Goal: Information Seeking & Learning: Learn about a topic

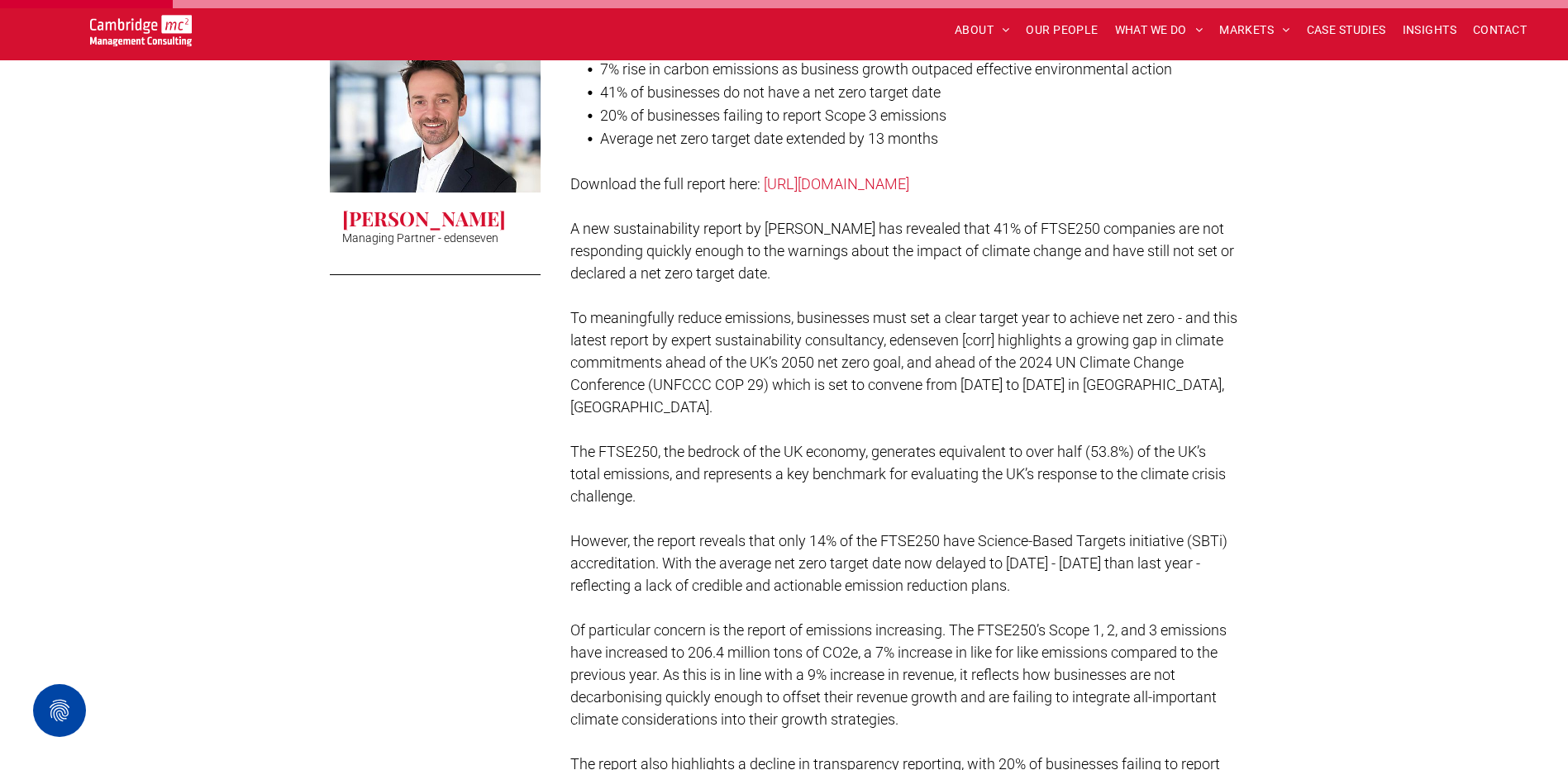
scroll to position [579, 0]
drag, startPoint x: 715, startPoint y: 306, endPoint x: 997, endPoint y: 502, distance: 343.4
click at [997, 502] on p "The FTSE250, the bedrock of the UK economy, generates equivalent to over half (…" at bounding box center [905, 472] width 669 height 67
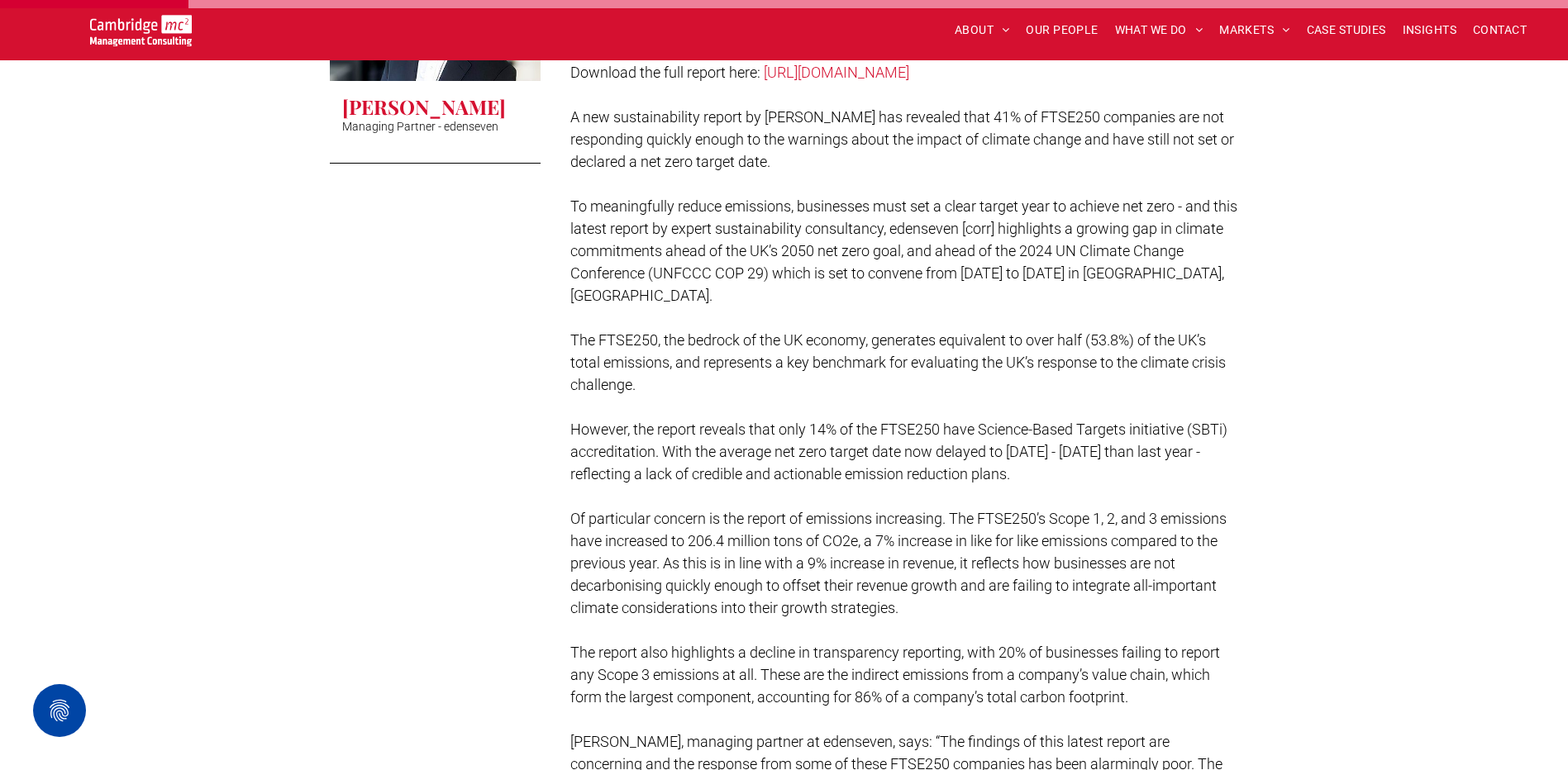
scroll to position [744, 0]
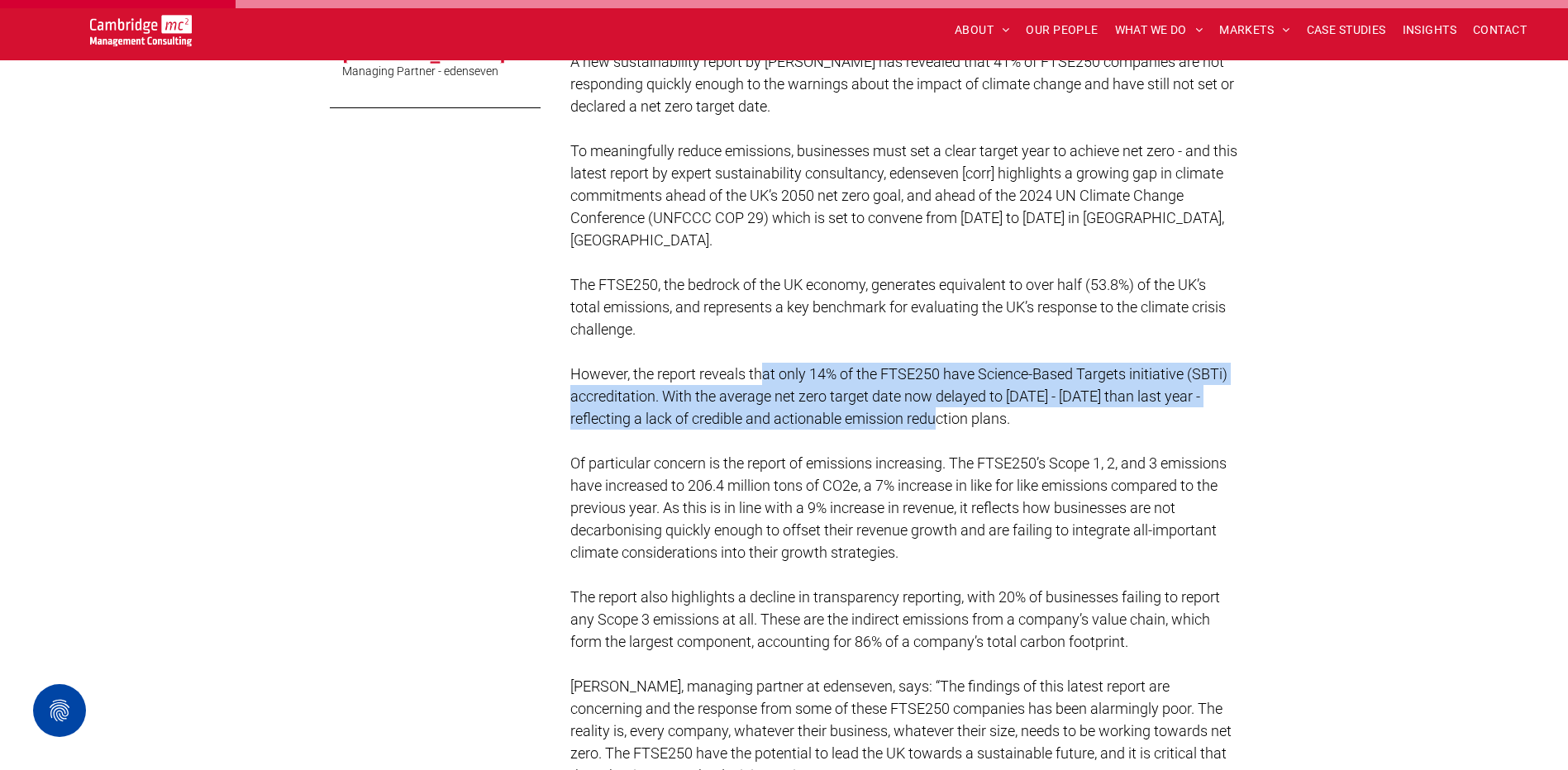
drag, startPoint x: 791, startPoint y: 374, endPoint x: 940, endPoint y: 429, distance: 158.8
click at [940, 430] on p at bounding box center [905, 441] width 669 height 22
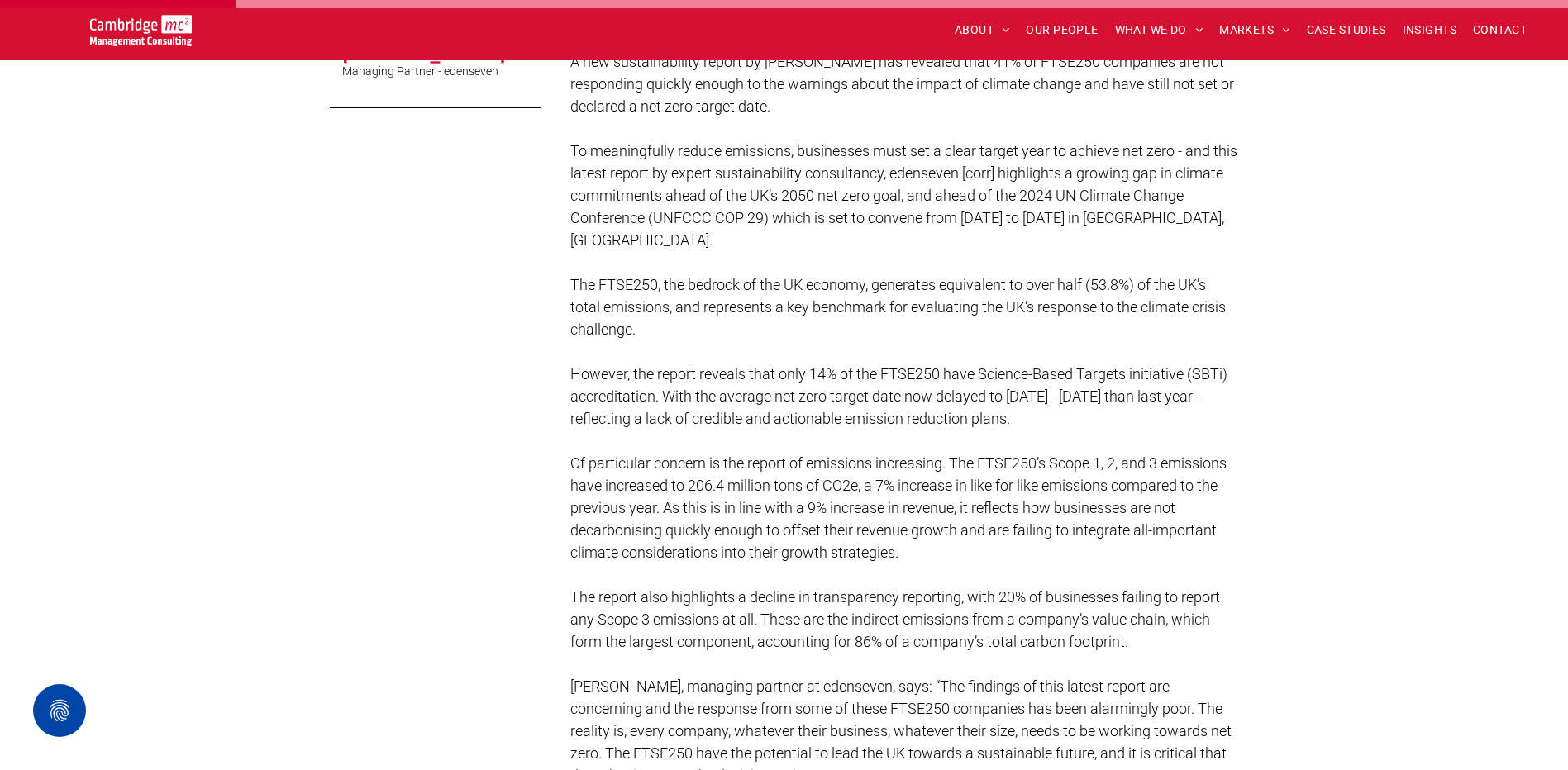
scroll to position [910, 0]
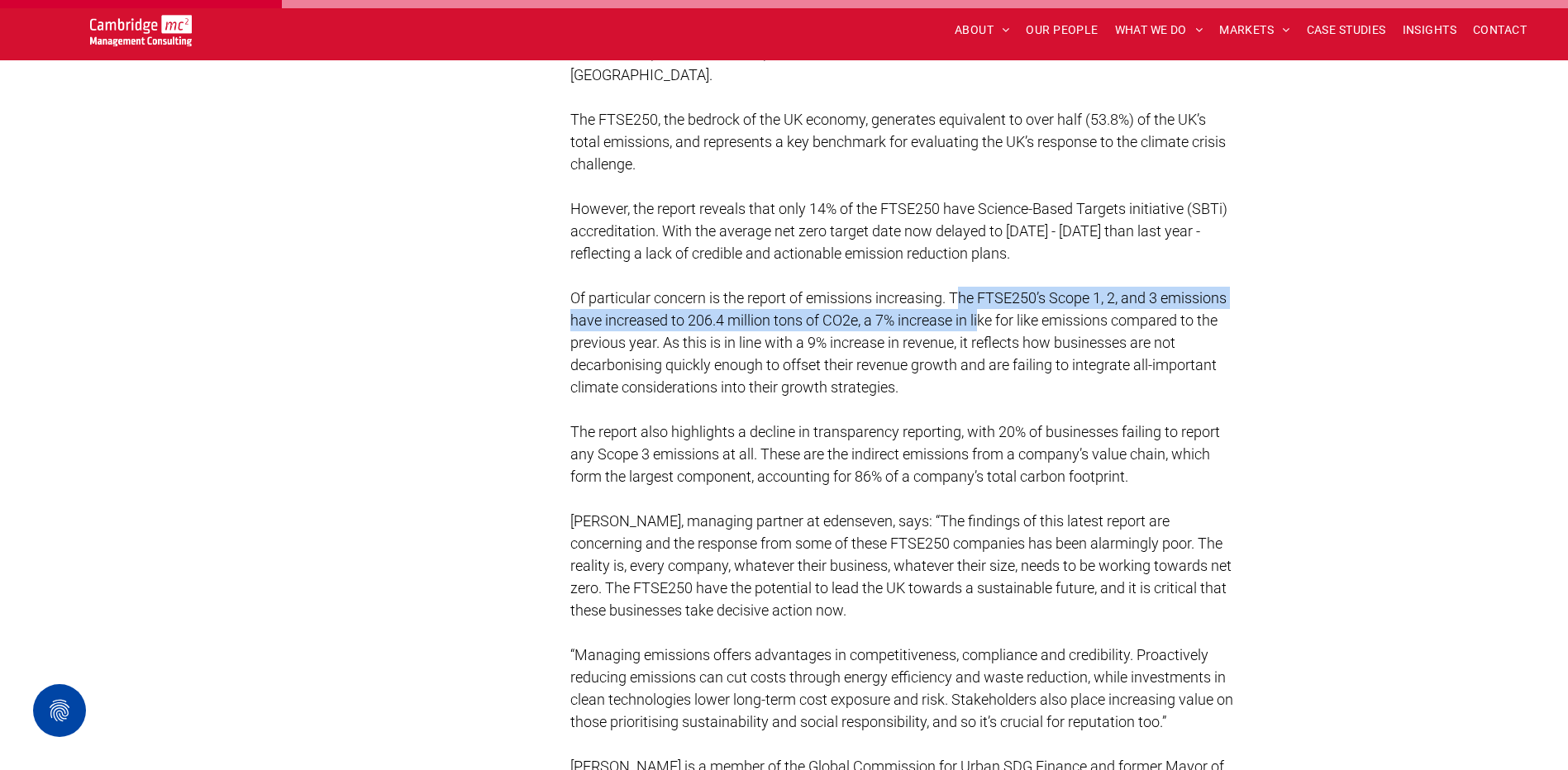
drag, startPoint x: 966, startPoint y: 293, endPoint x: 983, endPoint y: 326, distance: 37.1
click at [983, 326] on p "Of particular concern is the report of emissions increasing. The FTSE250’s Scop…" at bounding box center [905, 343] width 669 height 112
click at [982, 323] on span "Of particular concern is the report of emissions increasing. The FTSE250’s Scop…" at bounding box center [899, 343] width 656 height 107
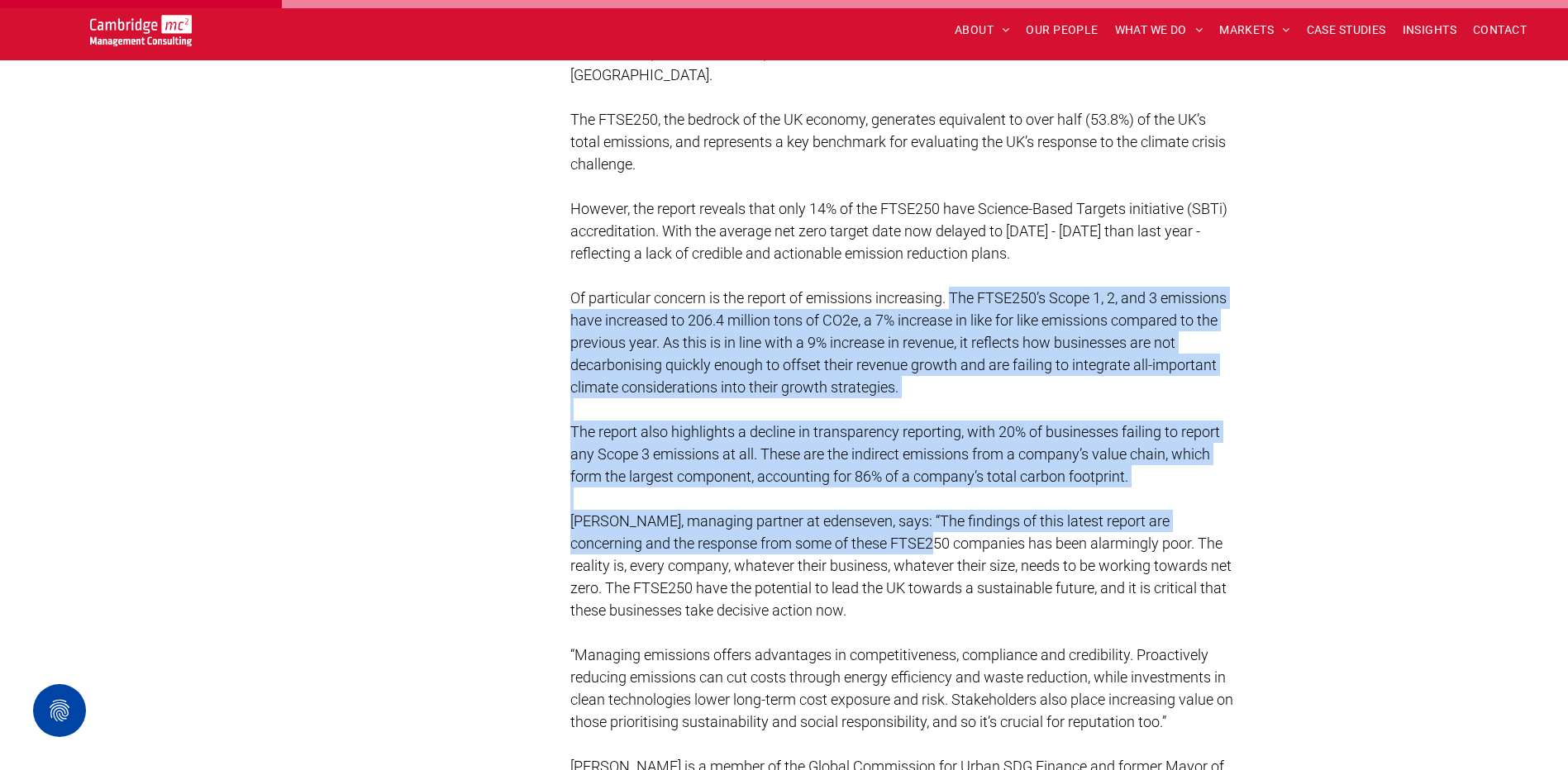
drag, startPoint x: 956, startPoint y: 299, endPoint x: 878, endPoint y: 530, distance: 243.8
click at [878, 530] on p "[PERSON_NAME], managing partner at edenseven, says: “The findings of this lates…" at bounding box center [905, 566] width 669 height 112
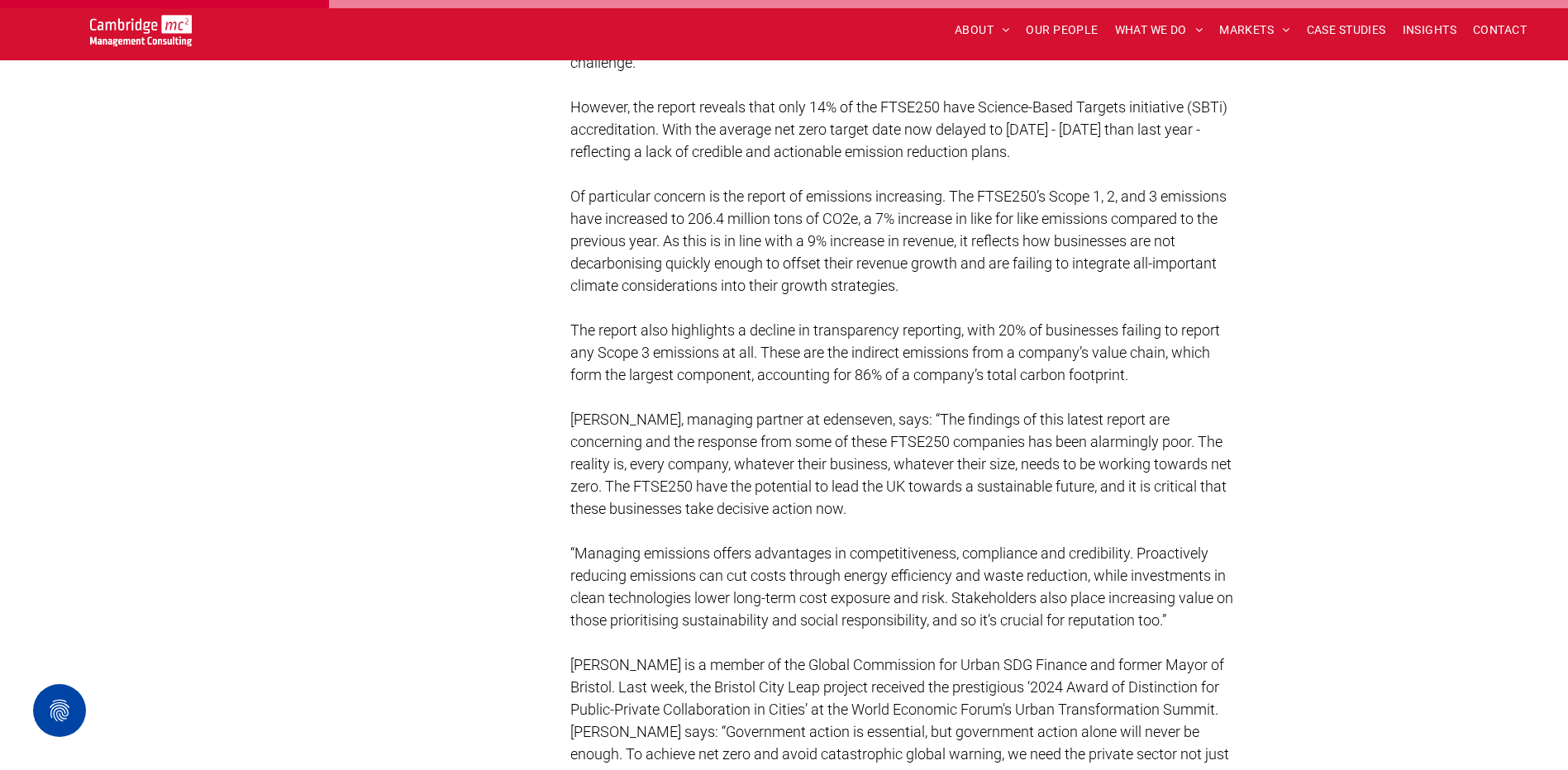
scroll to position [1157, 0]
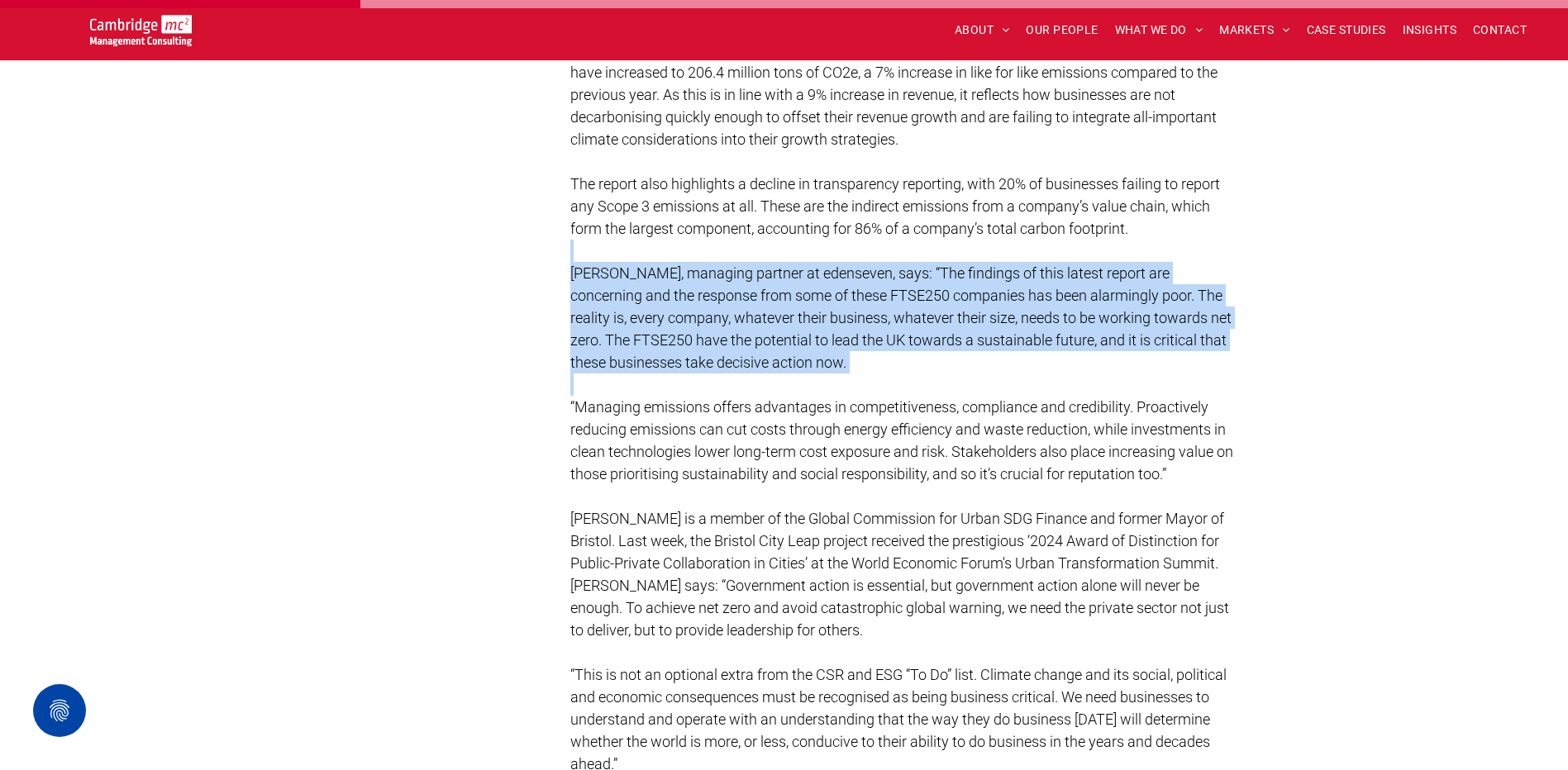
drag, startPoint x: 888, startPoint y: 348, endPoint x: 883, endPoint y: 379, distance: 31.4
click at [883, 379] on p at bounding box center [905, 385] width 669 height 22
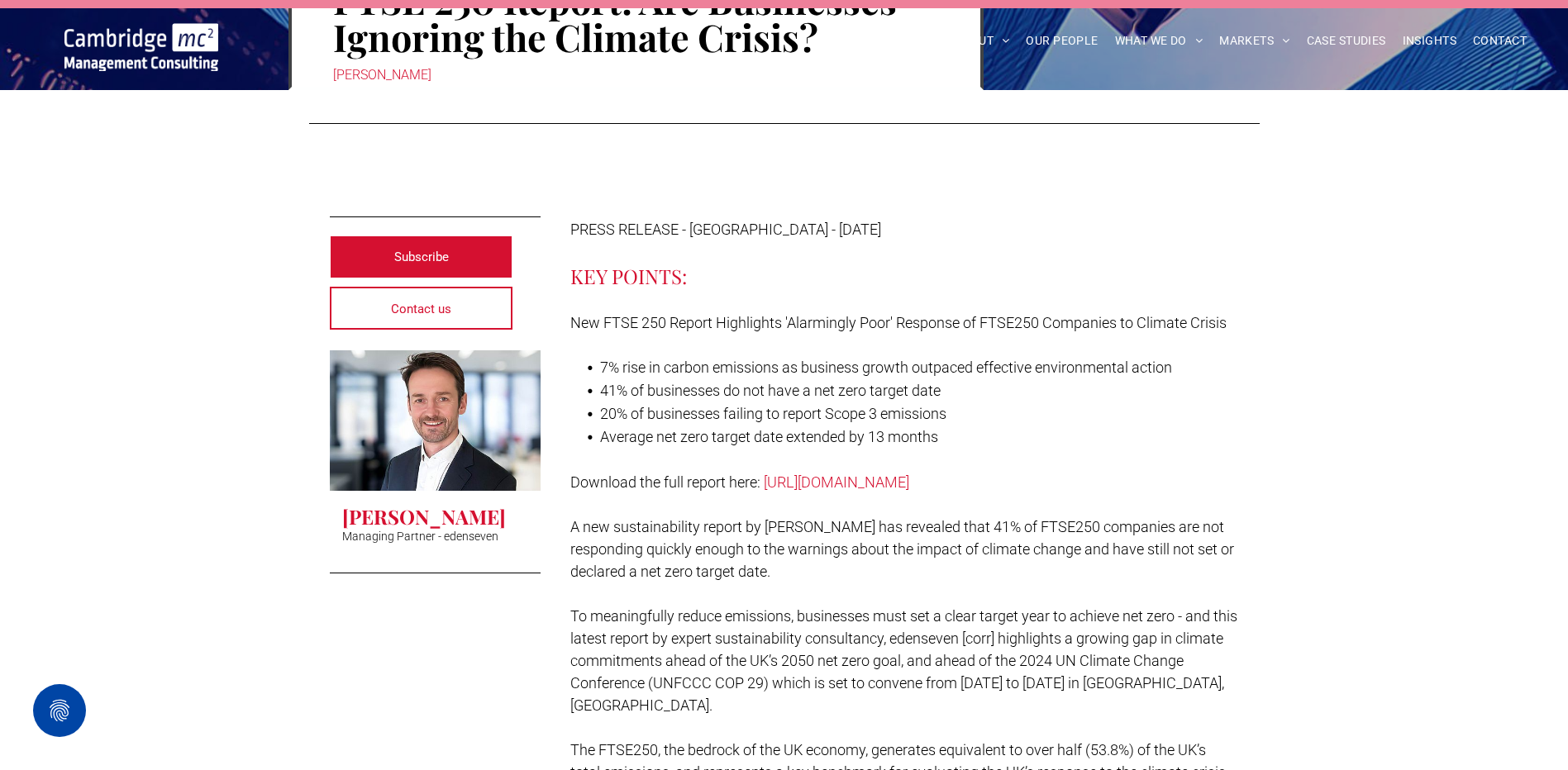
scroll to position [0, 0]
